Goal: Task Accomplishment & Management: Manage account settings

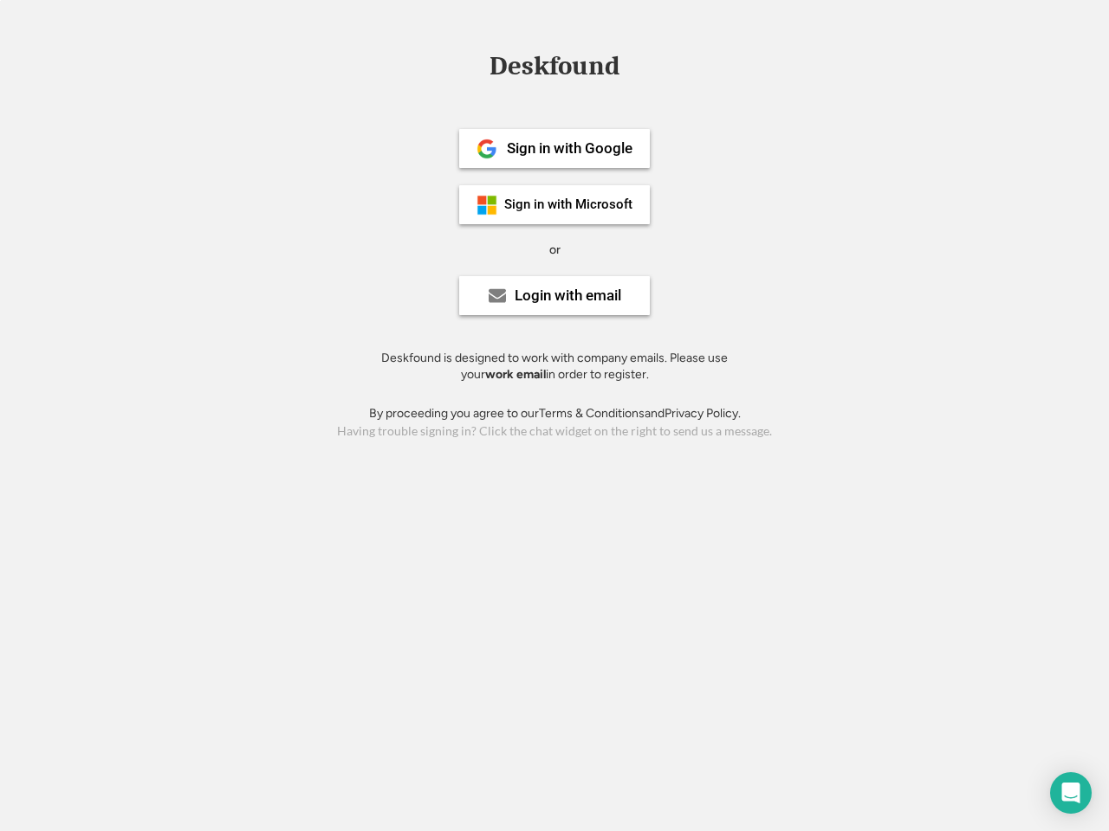
click at [554, 248] on div "or" at bounding box center [554, 250] width 11 height 17
click at [554, 69] on div "Deskfound" at bounding box center [554, 66] width 147 height 27
click at [474, 65] on div "Deskfound" at bounding box center [554, 69] width 1109 height 33
click at [554, 69] on div "Deskfound" at bounding box center [554, 66] width 147 height 27
click at [554, 249] on div "or" at bounding box center [554, 250] width 11 height 17
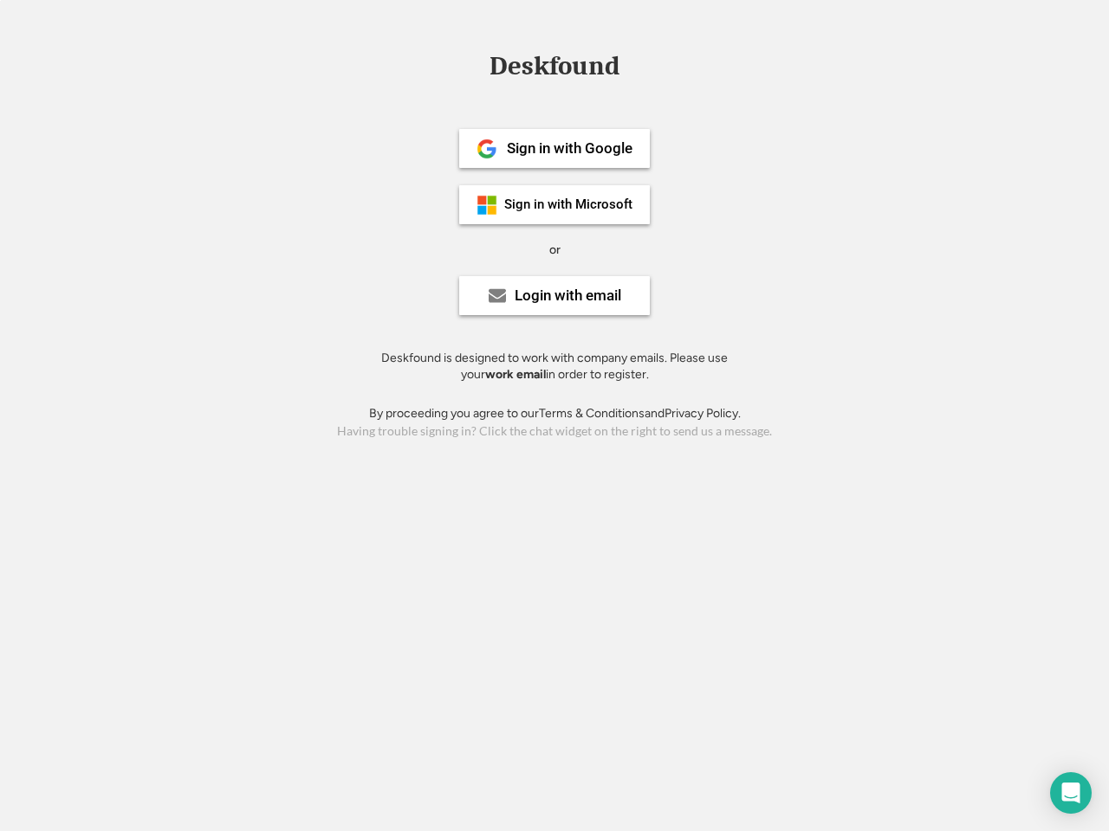
click at [554, 148] on div "Sign in with Google" at bounding box center [570, 148] width 126 height 15
click at [569, 148] on div "Sign in with Google" at bounding box center [570, 148] width 126 height 15
click at [487, 149] on img at bounding box center [486, 149] width 21 height 21
click at [554, 204] on div "Sign in with Microsoft" at bounding box center [568, 204] width 128 height 13
click at [569, 204] on div "Sign in with Microsoft" at bounding box center [568, 204] width 128 height 13
